Goal: Task Accomplishment & Management: Manage account settings

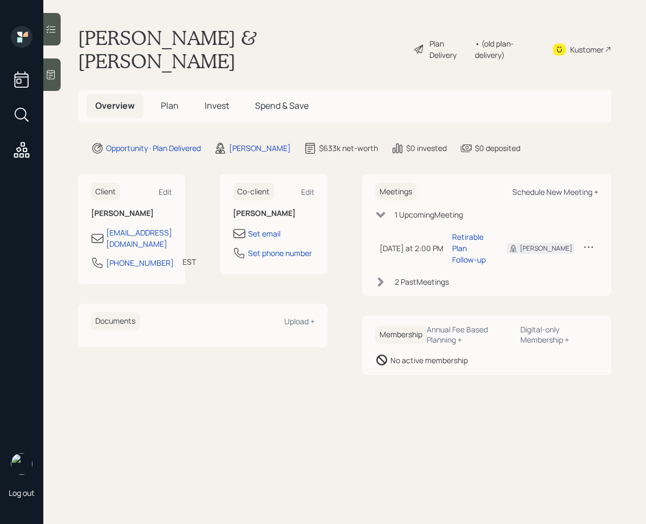
click at [531, 187] on div "Schedule New Meeting +" at bounding box center [555, 192] width 86 height 10
select select "ef6b64e1-8f62-4a74-b865-a7df4b35b836"
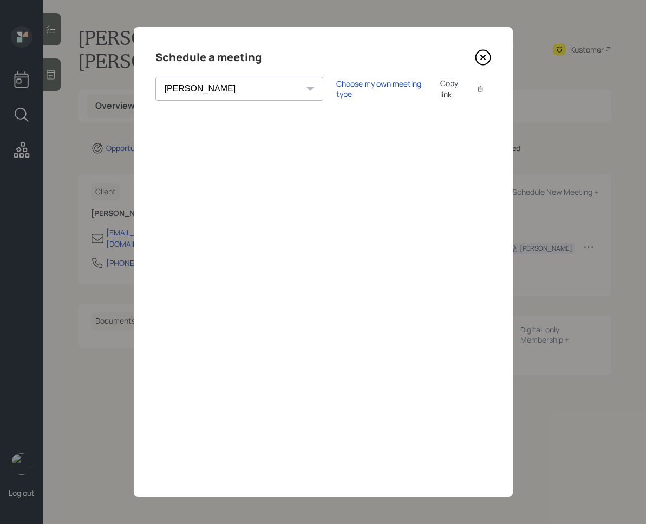
click at [483, 57] on icon at bounding box center [482, 57] width 4 height 4
